Goal: Find specific page/section: Find specific page/section

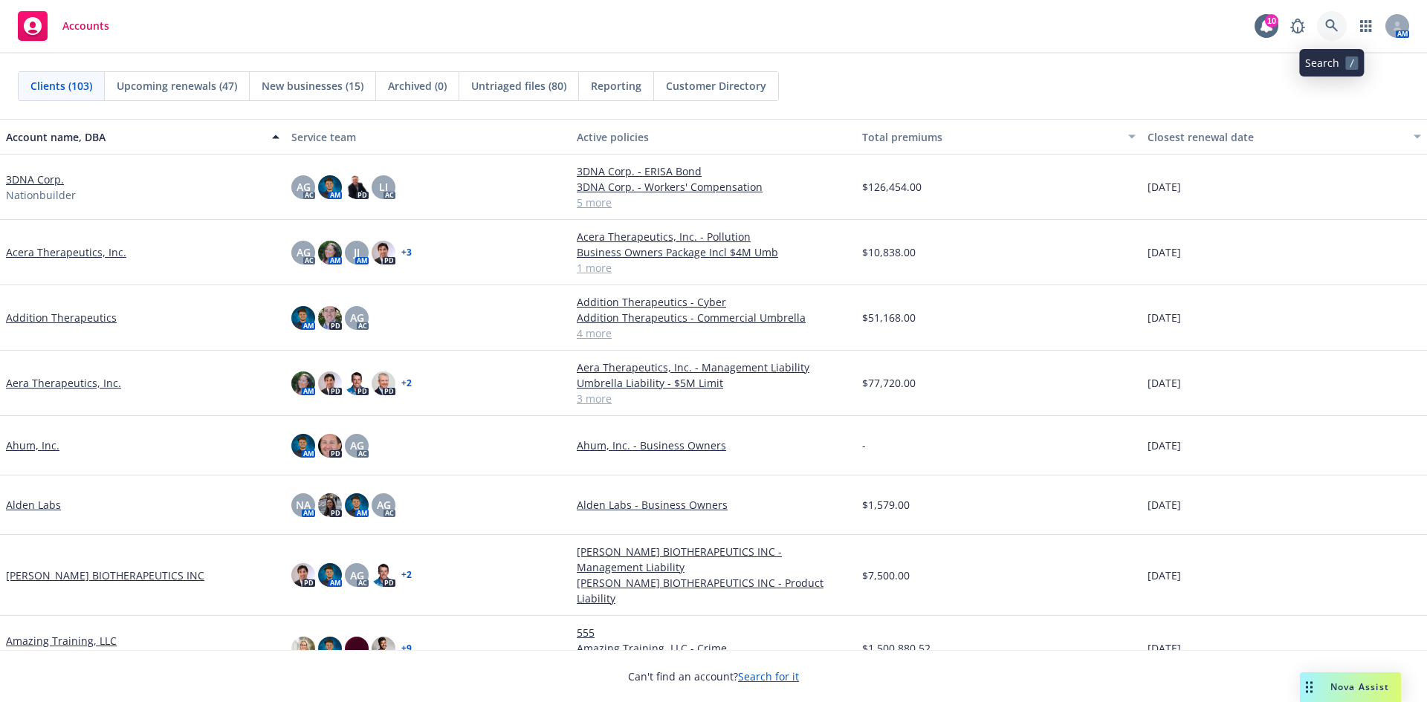
click at [1336, 27] on icon at bounding box center [1331, 25] width 13 height 13
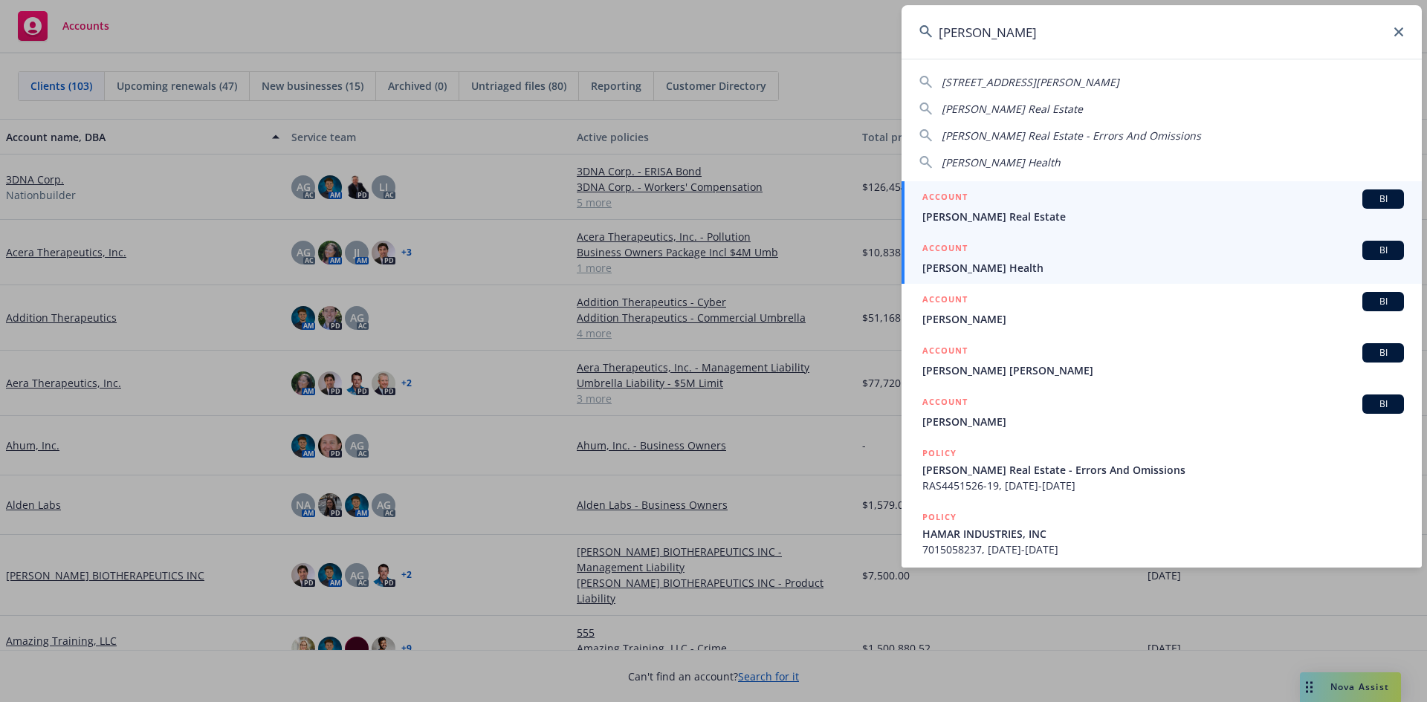
type input "[PERSON_NAME]"
click at [1051, 253] on div "ACCOUNT BI" at bounding box center [1163, 250] width 482 height 19
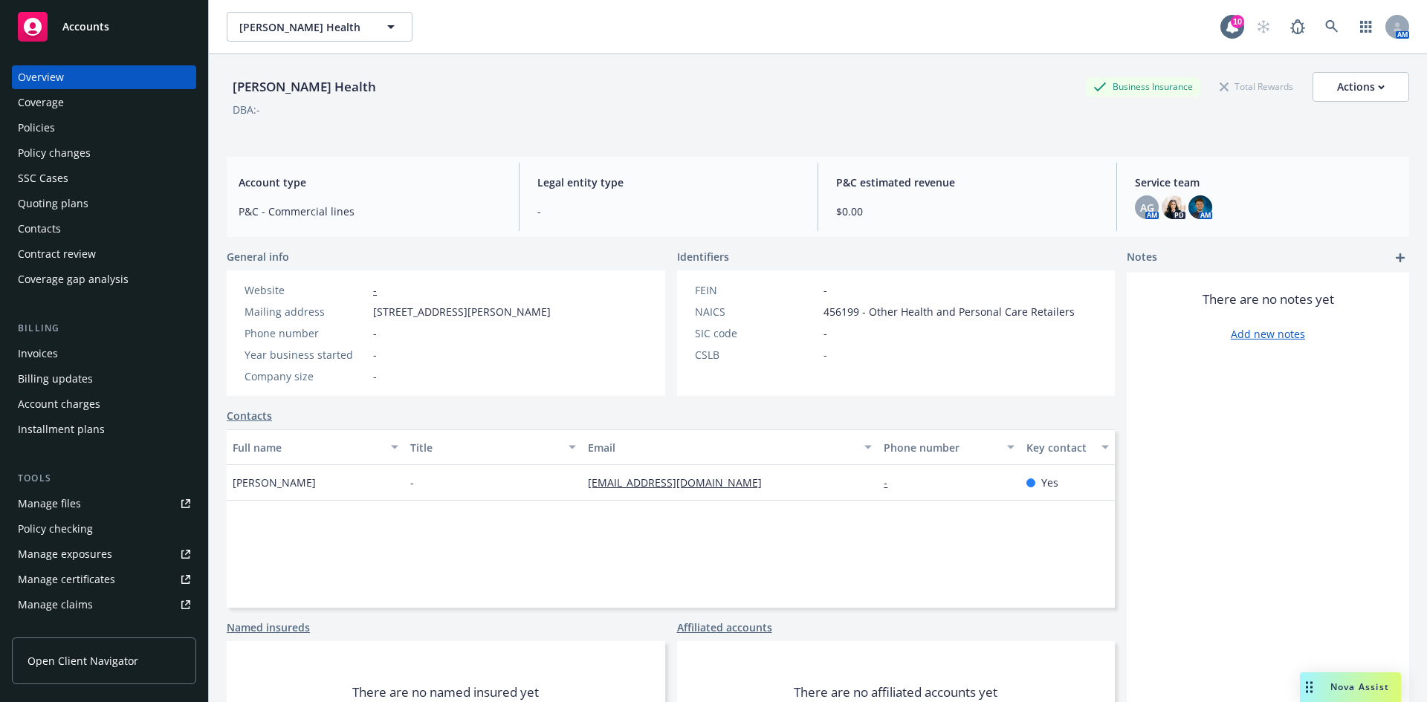
drag, startPoint x: 95, startPoint y: 126, endPoint x: 244, endPoint y: 52, distance: 166.8
click at [94, 126] on div "Policies" at bounding box center [104, 128] width 172 height 24
